Goal: Find specific page/section: Find specific page/section

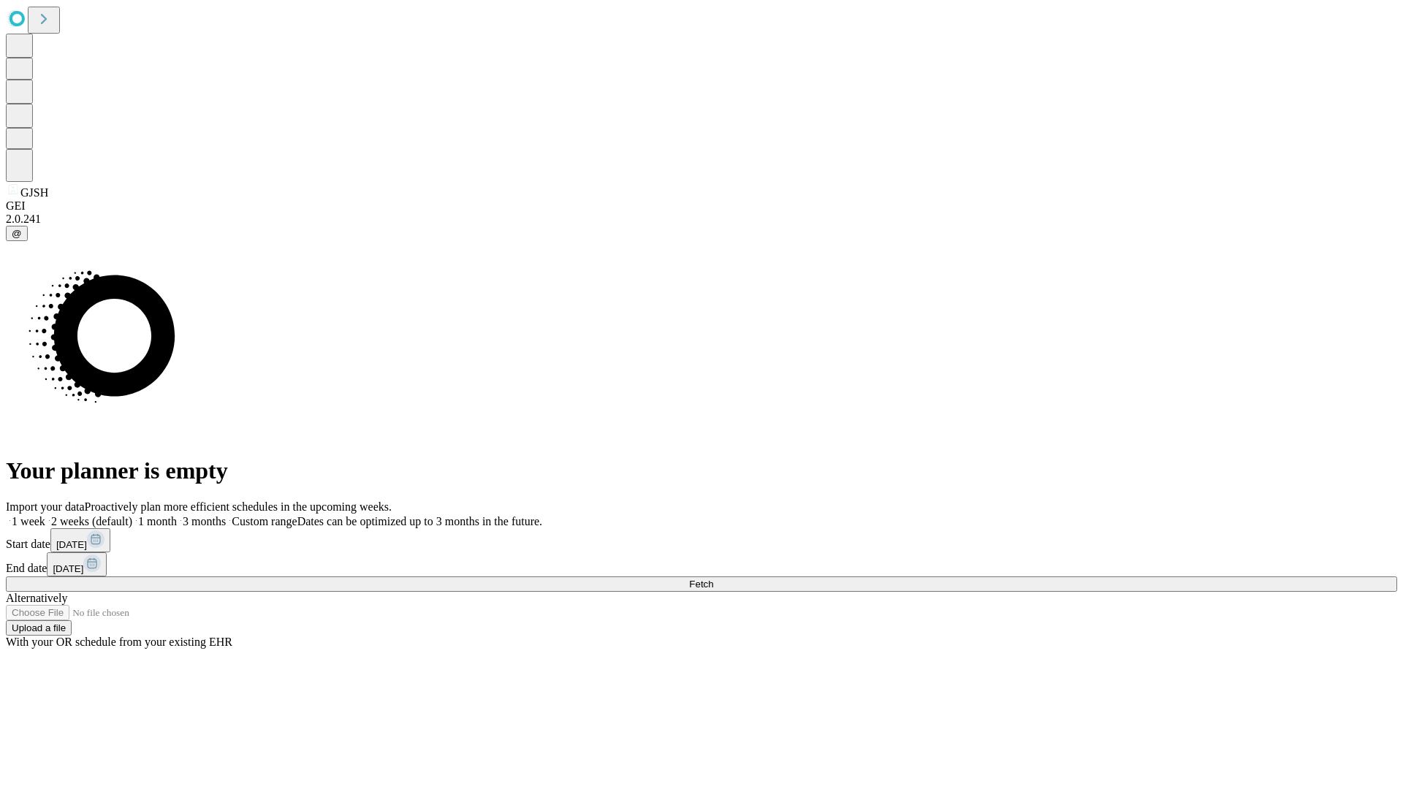
click at [713, 579] on span "Fetch" at bounding box center [701, 584] width 24 height 11
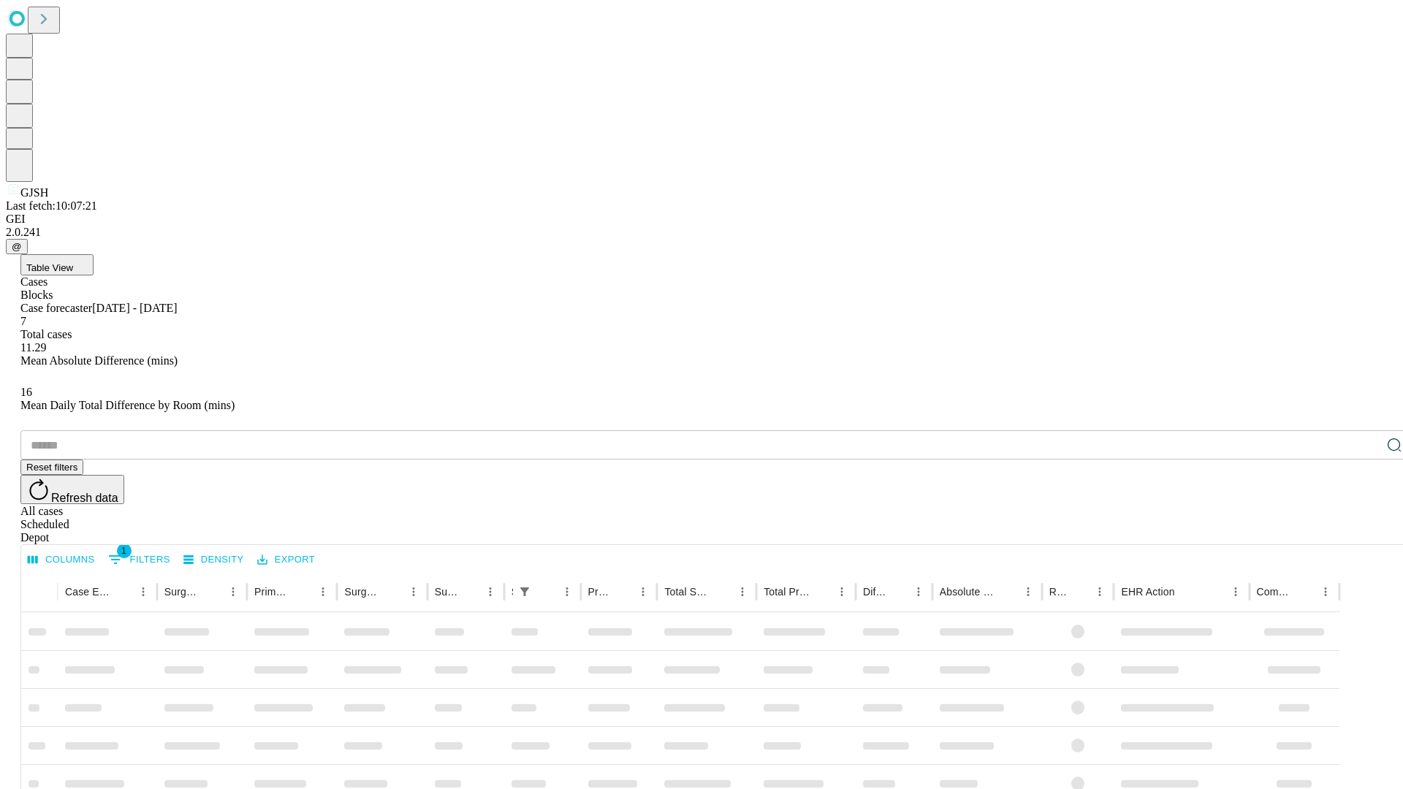
click at [1365, 531] on div "Depot" at bounding box center [716, 537] width 1392 height 13
